Goal: Find specific fact: Find specific fact

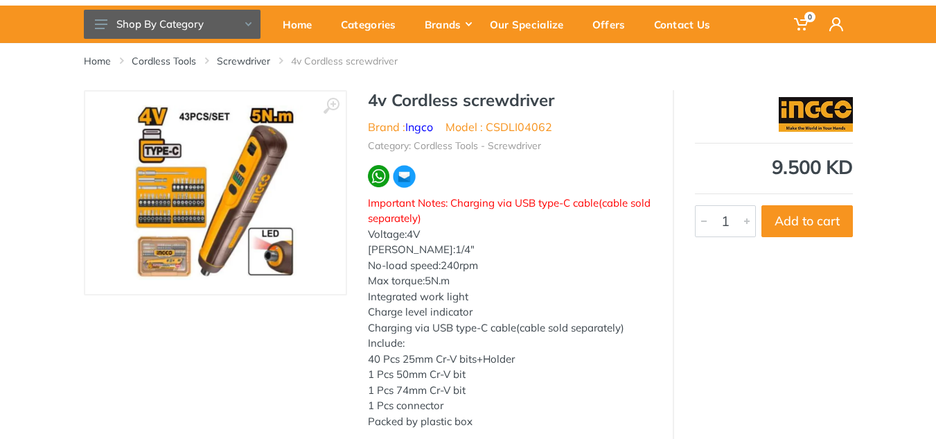
click at [169, 228] on img at bounding box center [215, 192] width 175 height 175
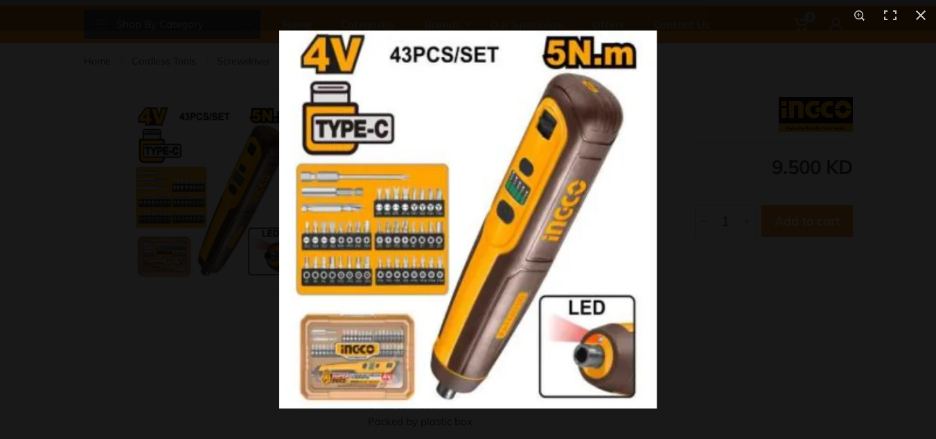
click at [175, 261] on div at bounding box center [468, 219] width 936 height 439
click at [365, 340] on img at bounding box center [468, 219] width 378 height 378
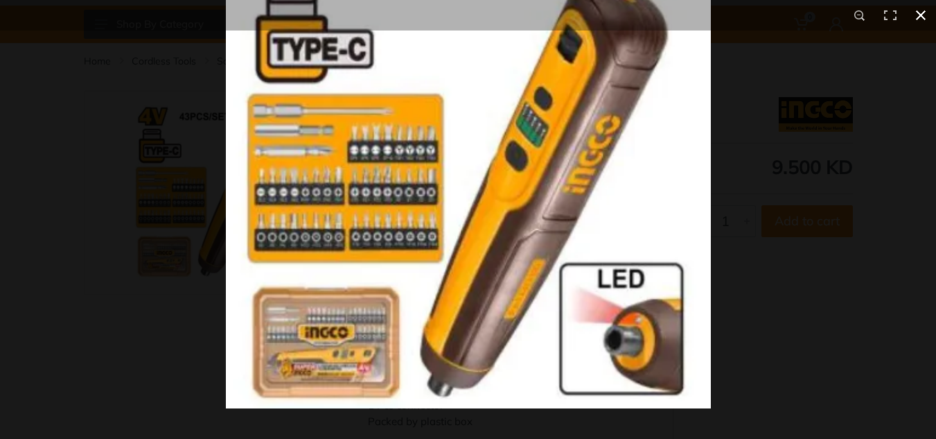
click at [762, 287] on div at bounding box center [694, 142] width 936 height 439
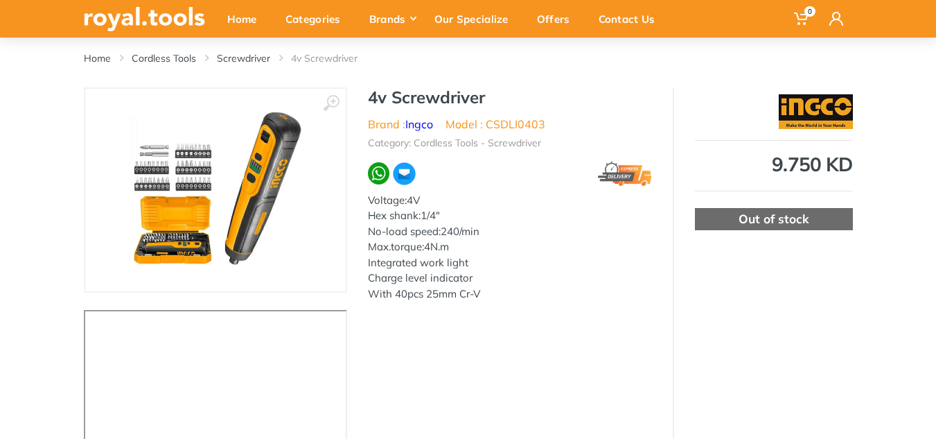
scroll to position [69, 0]
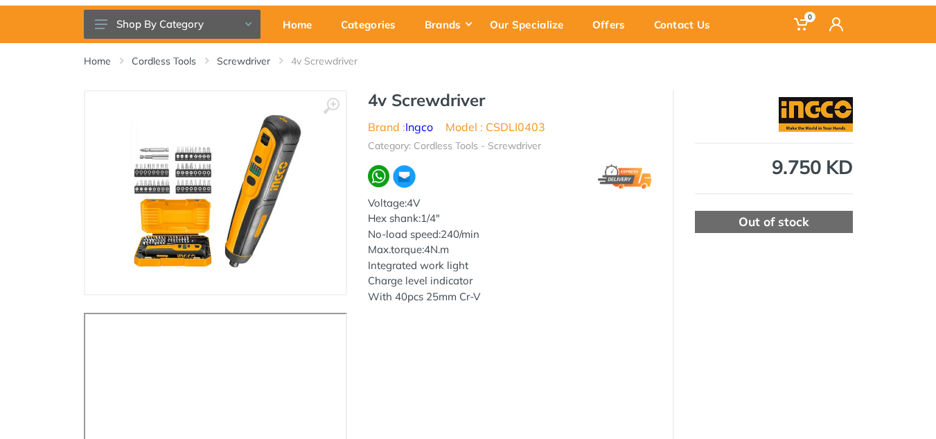
click at [189, 191] on img at bounding box center [215, 192] width 175 height 175
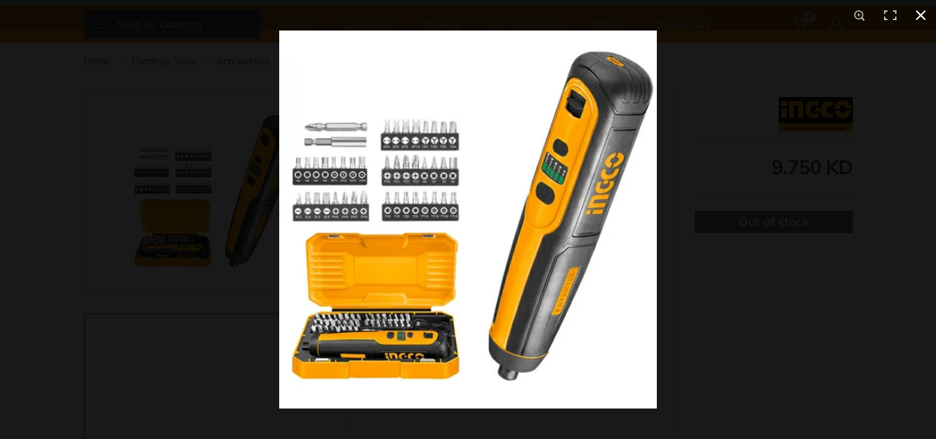
click at [94, 46] on div at bounding box center [468, 219] width 936 height 439
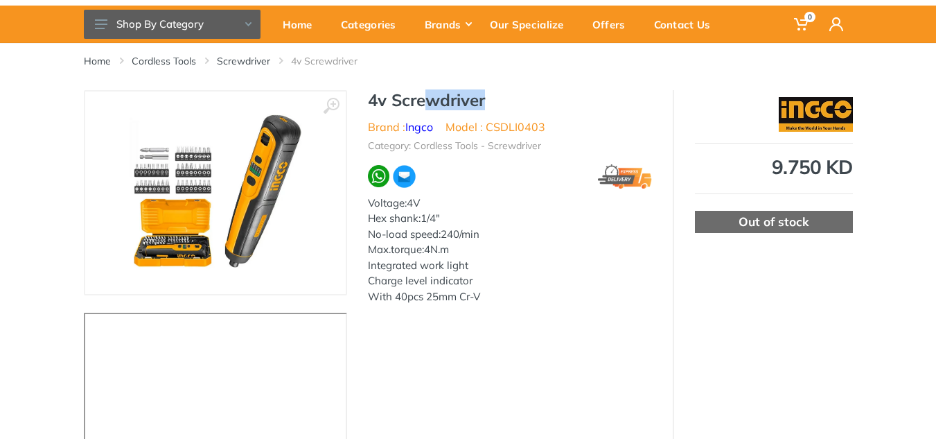
drag, startPoint x: 498, startPoint y: 101, endPoint x: 428, endPoint y: 100, distance: 70.7
click at [428, 100] on h1 "4v Screwdriver" at bounding box center [510, 100] width 284 height 20
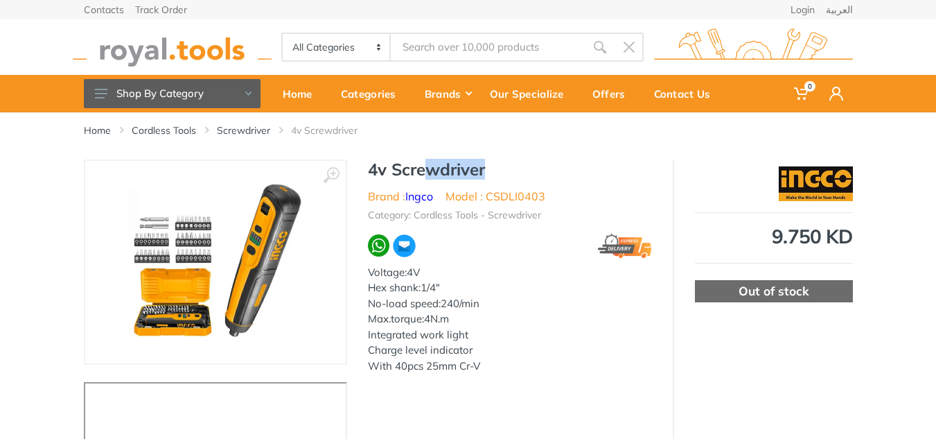
click at [526, 172] on h1 "4v Screwdriver" at bounding box center [510, 169] width 284 height 20
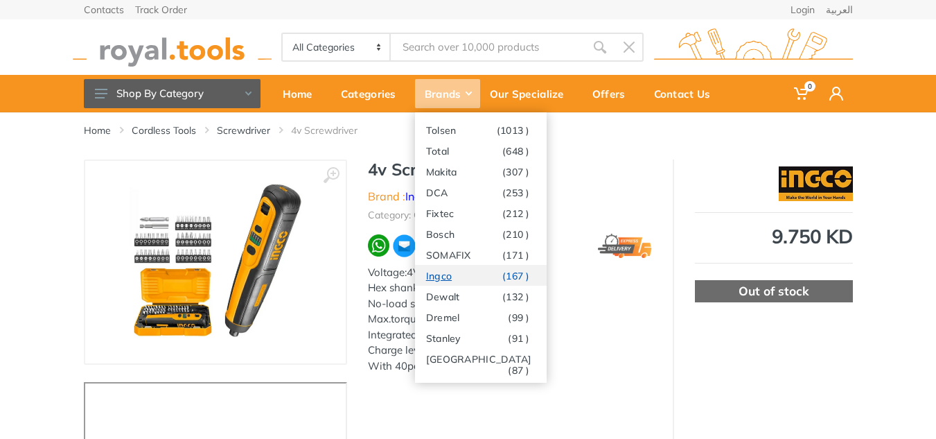
click at [458, 281] on link "Ingco (167 )" at bounding box center [481, 275] width 132 height 21
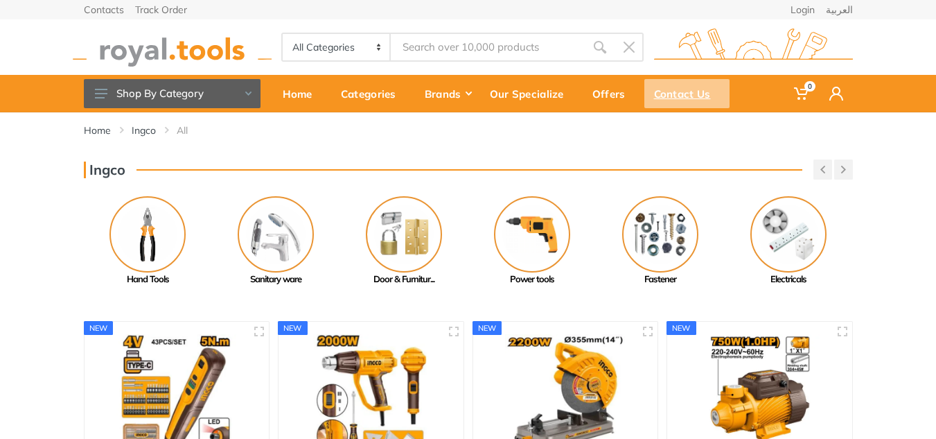
click at [672, 93] on div "Contact Us" at bounding box center [687, 93] width 85 height 29
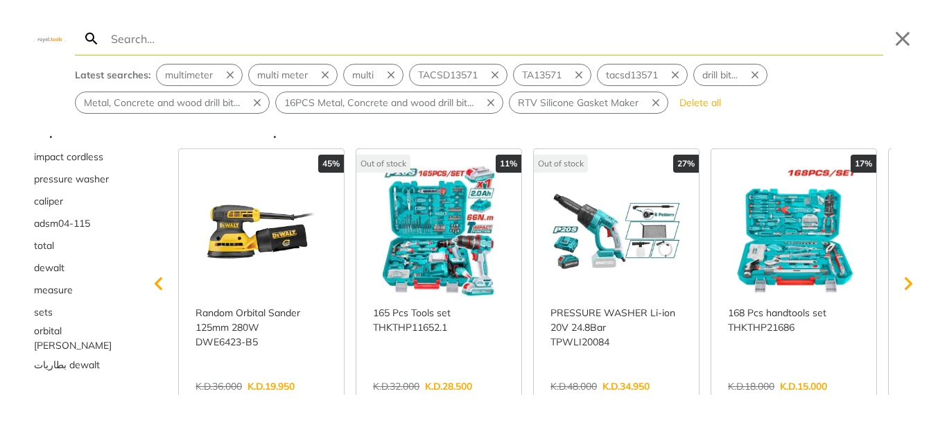
scroll to position [26, 0]
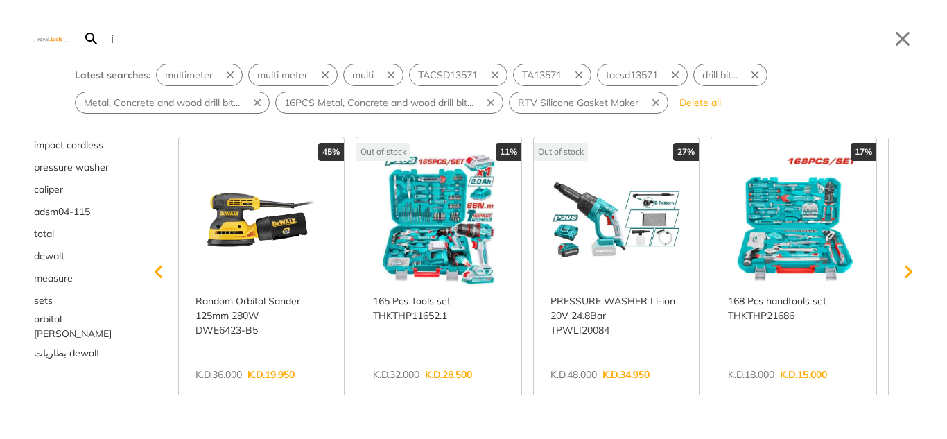
type input "i"
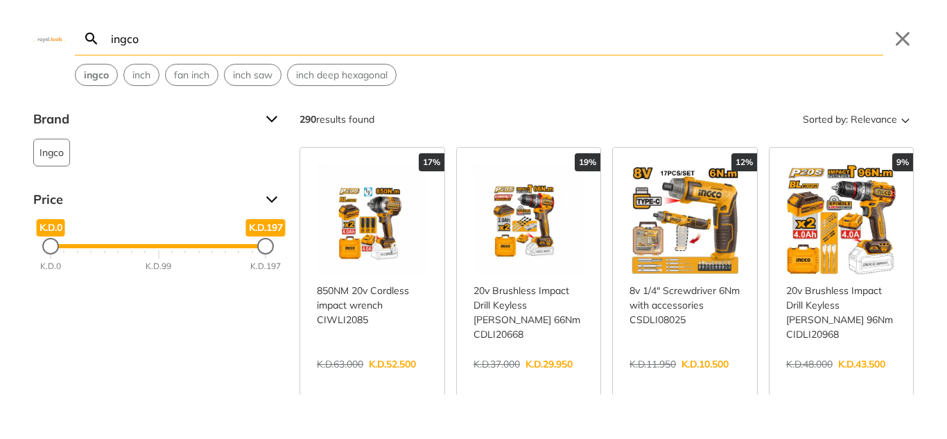
click at [533, 127] on div "290 results found Sorted by: Relevance" at bounding box center [606, 119] width 614 height 22
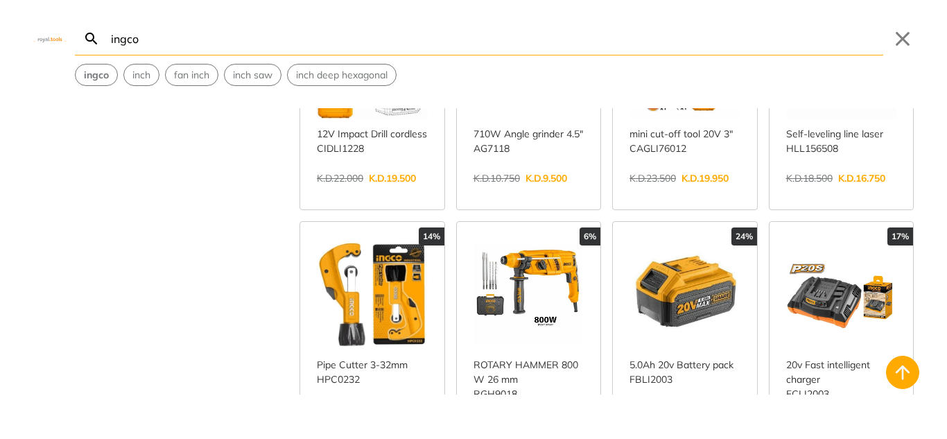
scroll to position [624, 0]
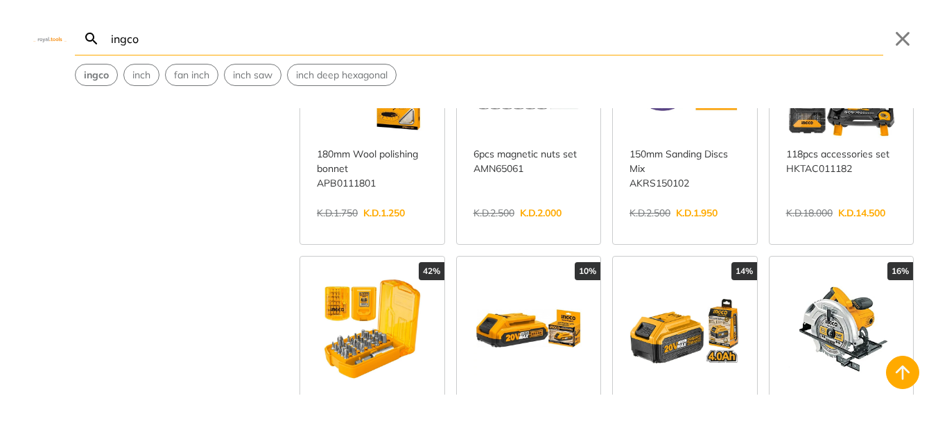
scroll to position [1871, 0]
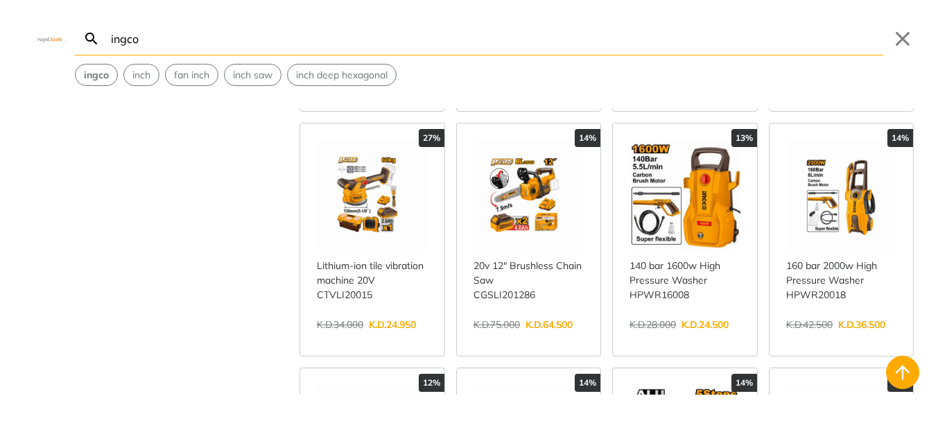
scroll to position [3257, 0]
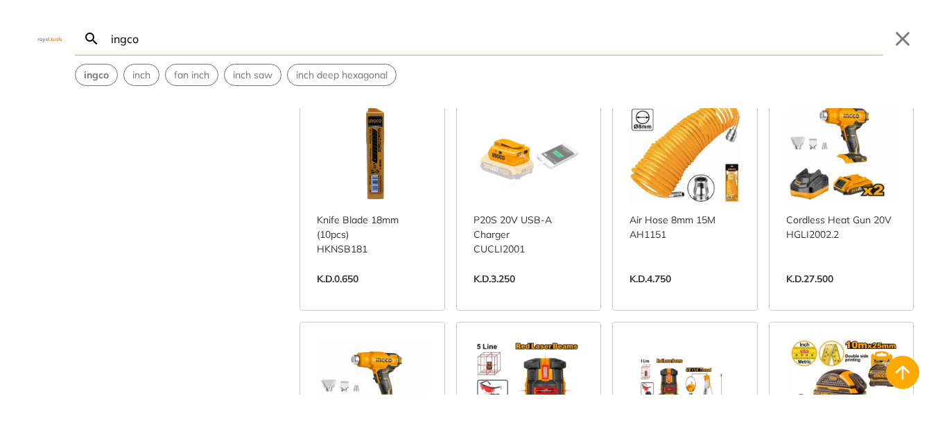
scroll to position [4644, 0]
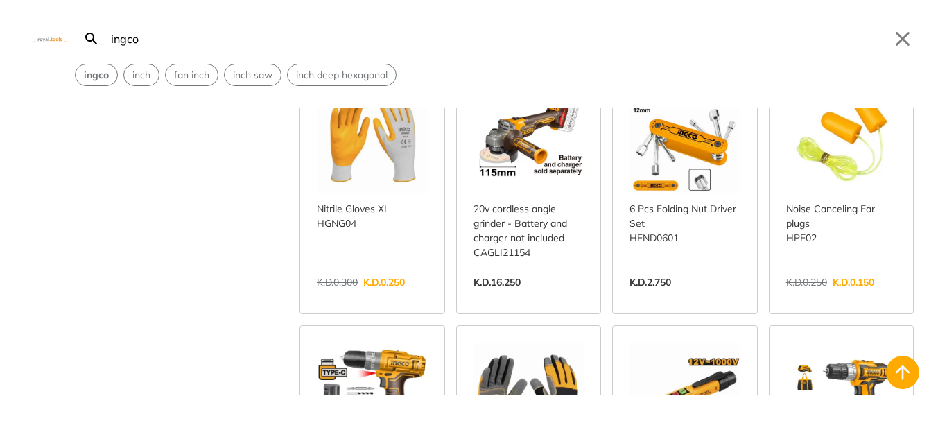
scroll to position [5752, 0]
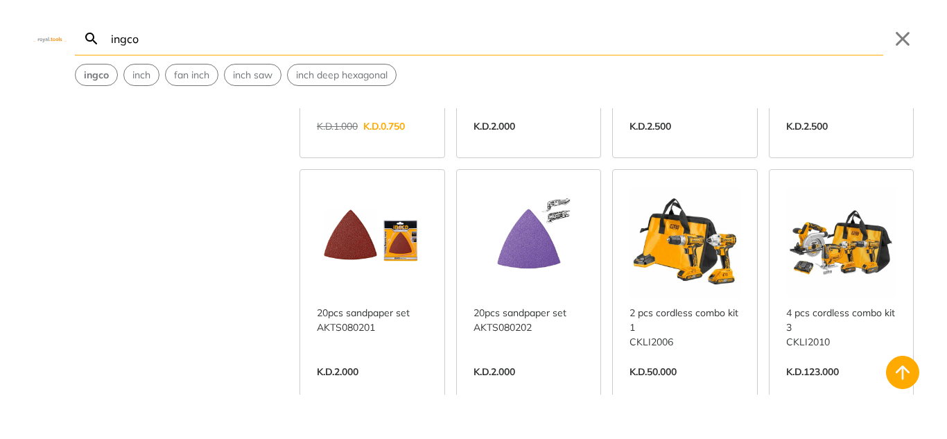
scroll to position [6931, 0]
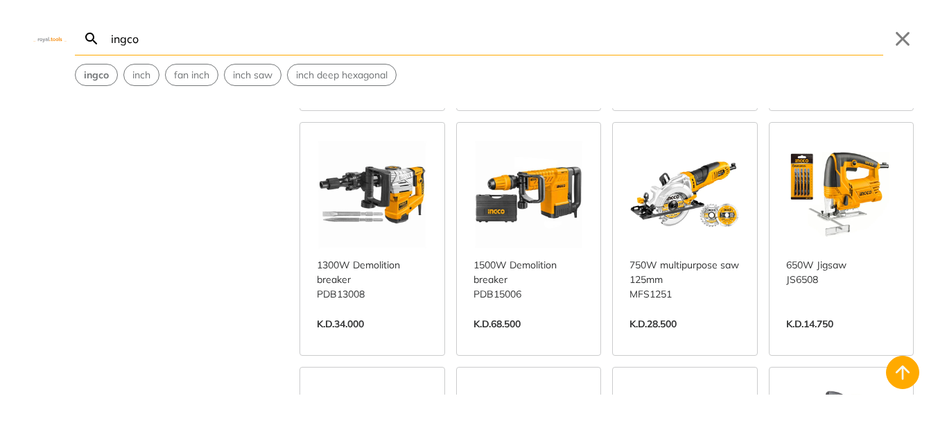
scroll to position [7762, 0]
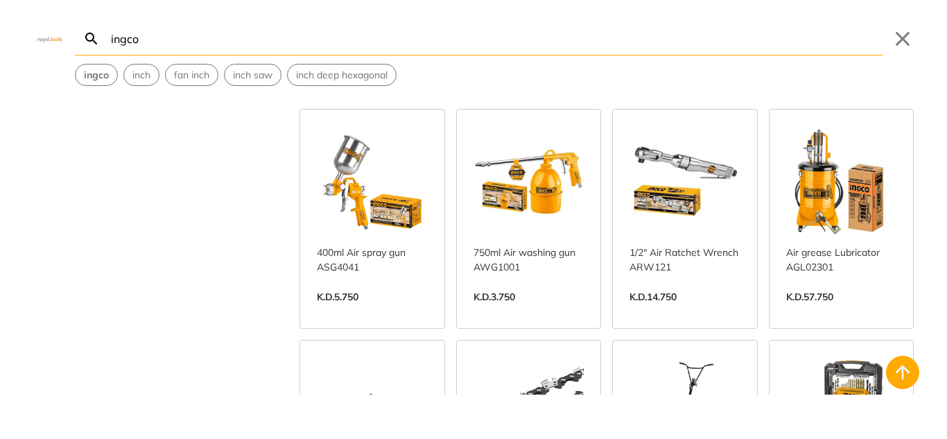
scroll to position [8525, 0]
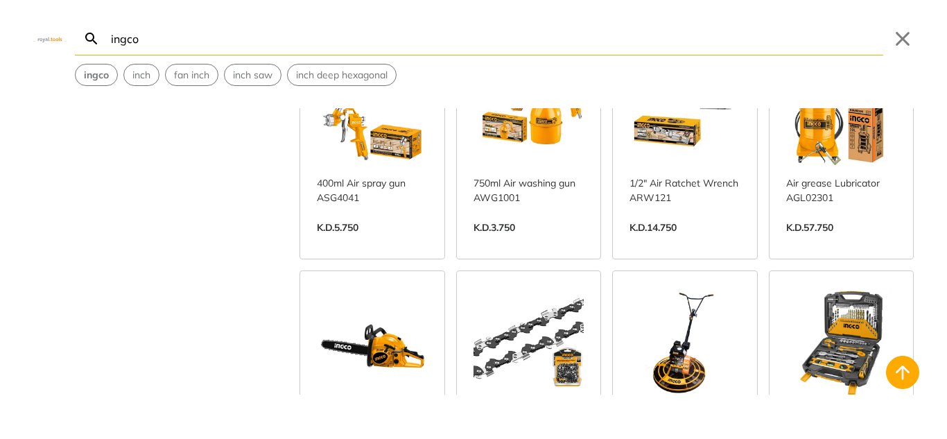
drag, startPoint x: 236, startPoint y: 46, endPoint x: 0, endPoint y: 80, distance: 238.1
click at [0, 80] on div "ingco Search ingco Submit Close ingco inch fan inch inch saw inch deep hexagonal" at bounding box center [473, 43] width 947 height 86
paste input "CSDLI04062"
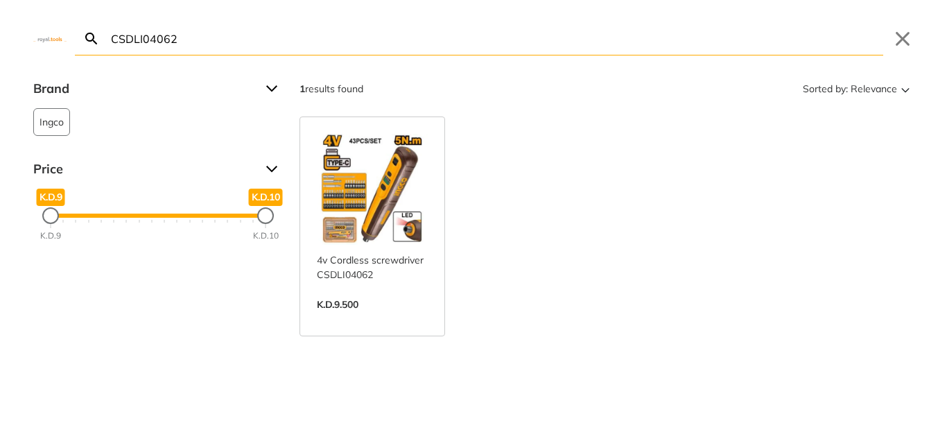
type input "CSDLI04062"
click at [366, 319] on link "View more →" at bounding box center [372, 319] width 111 height 0
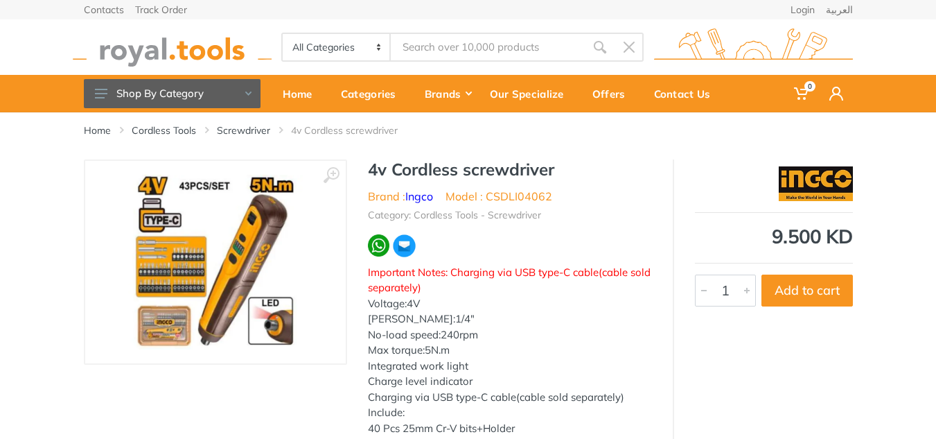
click at [568, 170] on h1 "4v Cordless screwdriver" at bounding box center [510, 169] width 284 height 20
drag, startPoint x: 561, startPoint y: 194, endPoint x: 490, endPoint y: 200, distance: 71.6
click at [490, 200] on ul "Brand : Ingco Model : CSDLI04062" at bounding box center [510, 196] width 284 height 17
copy li "CSDLI04062"
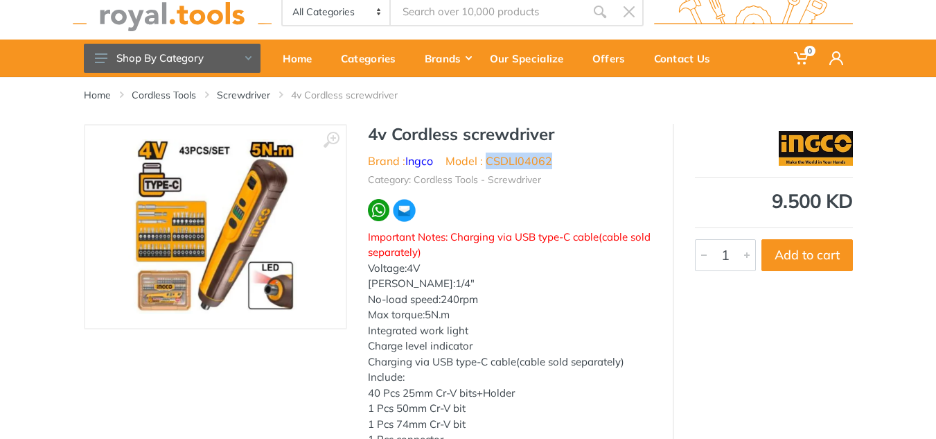
scroll to position [69, 0]
